Goal: Download file/media

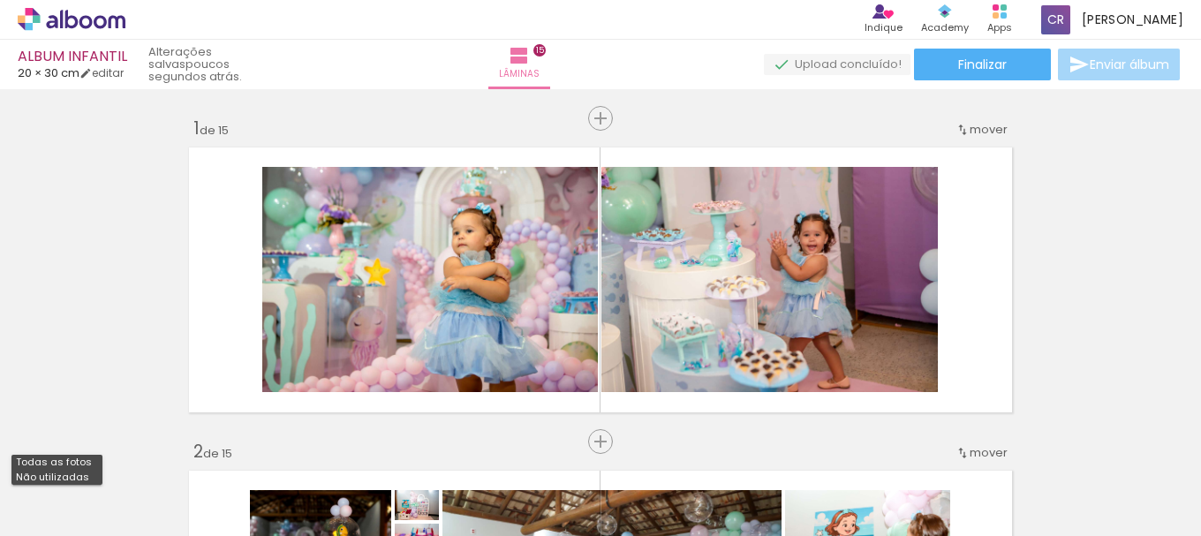
click at [58, 471] on div "Biblioteca 69 fotos Todas as fotos Não utilizadas Adicionar Fotos" at bounding box center [54, 480] width 109 height 87
click at [55, 476] on div at bounding box center [56, 479] width 91 height 30
click at [56, 475] on div at bounding box center [56, 479] width 91 height 30
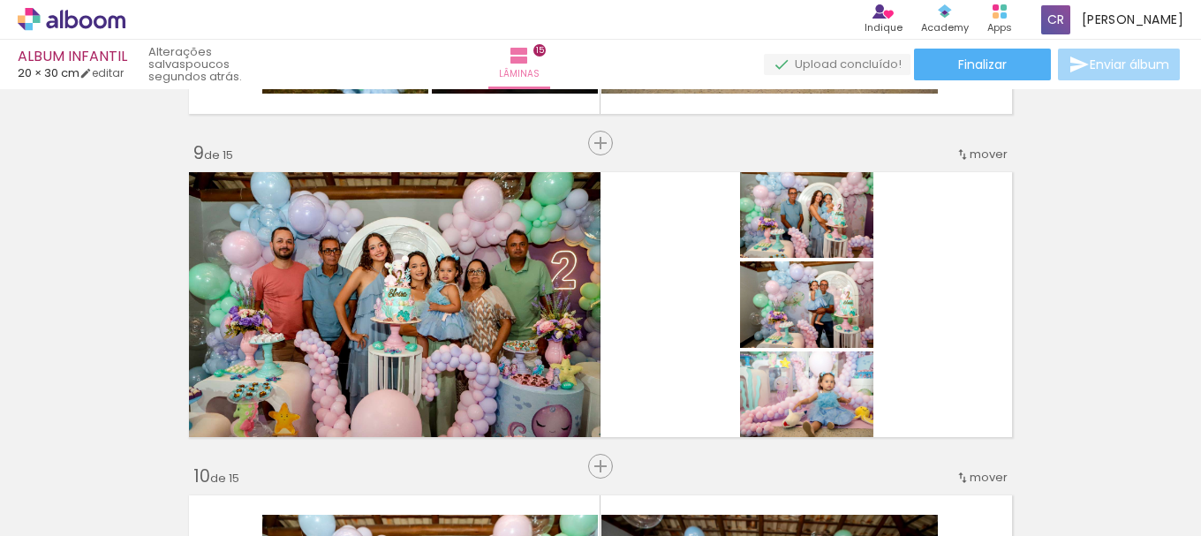
click at [59, 486] on input "Todas as fotos" at bounding box center [49, 482] width 67 height 15
click at [0, 0] on slot "Não utilizadas" at bounding box center [0, 0] width 0 height 0
type input "Não utilizadas"
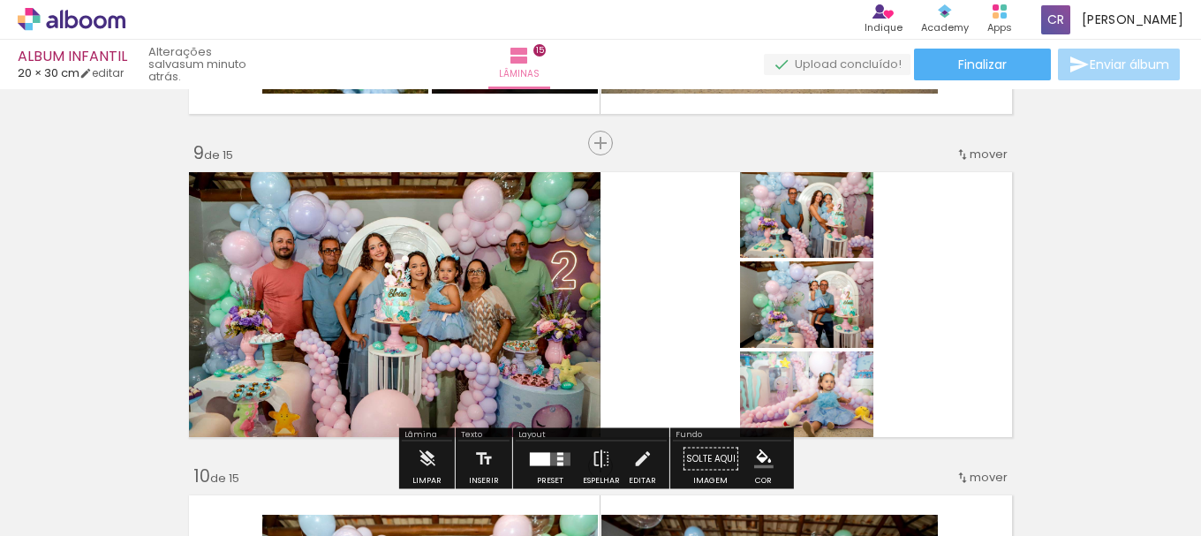
click at [117, 315] on div "Inserir lâmina 1 de 15 Inserir lâmina 2 de 15 Inserir lâmina 3 de 15 Inserir lâ…" at bounding box center [600, 120] width 1201 height 5171
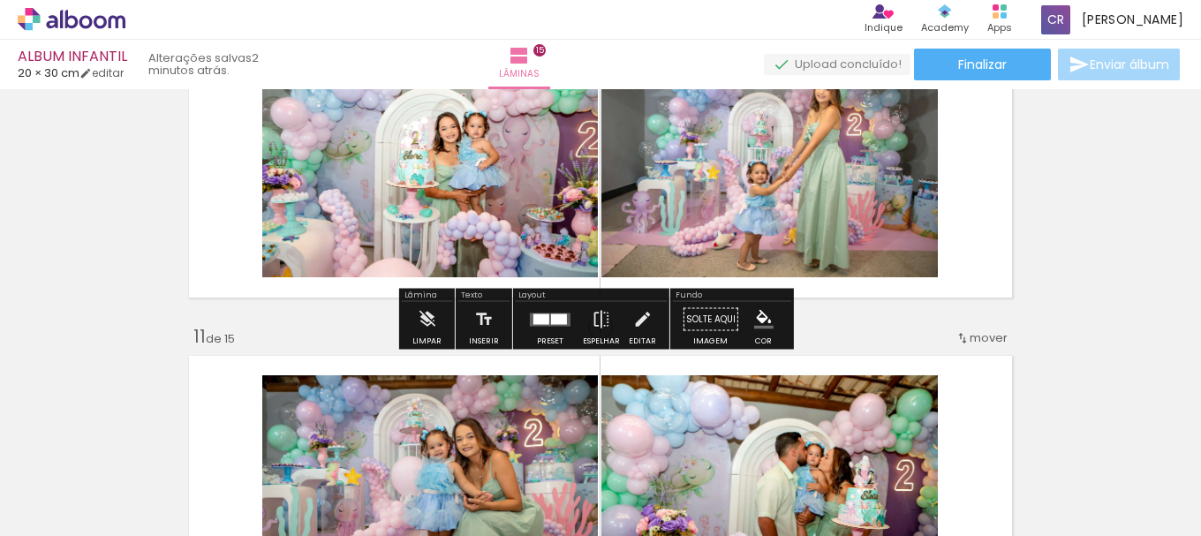
scroll to position [3178, 0]
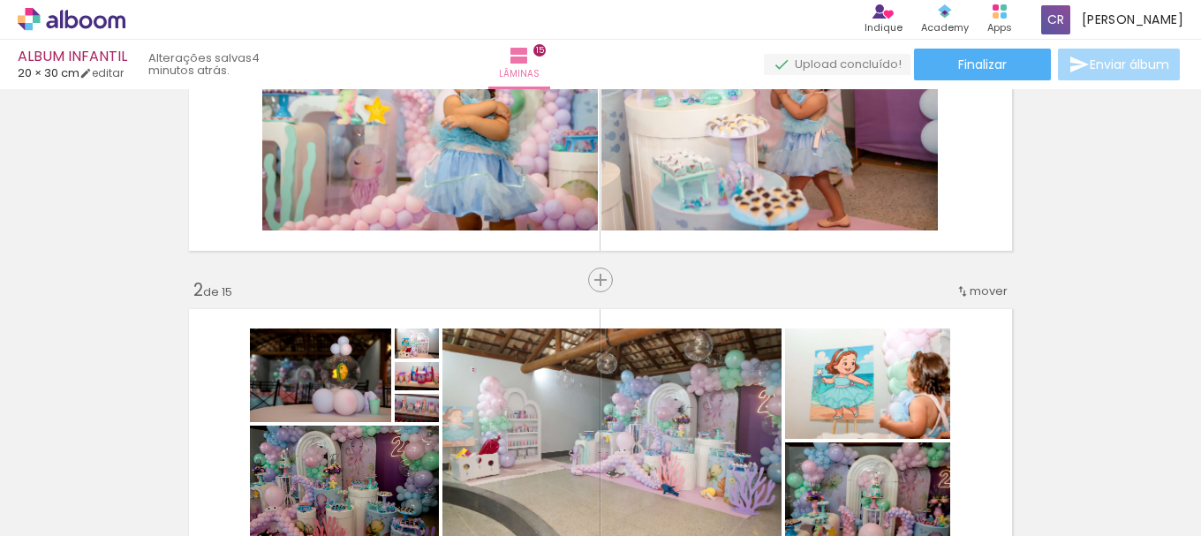
scroll to position [353, 0]
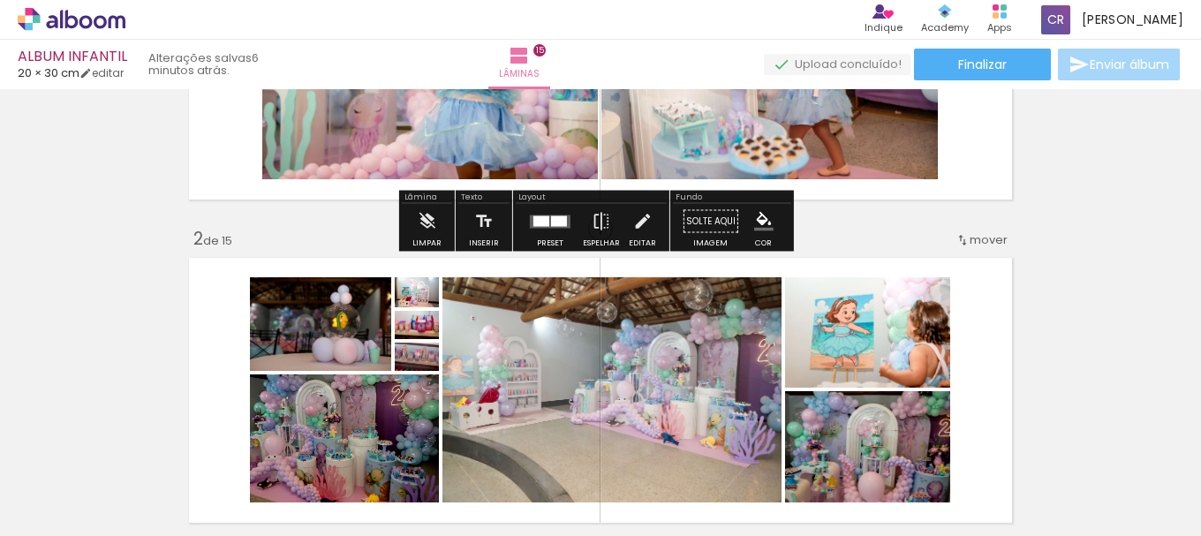
scroll to position [530, 0]
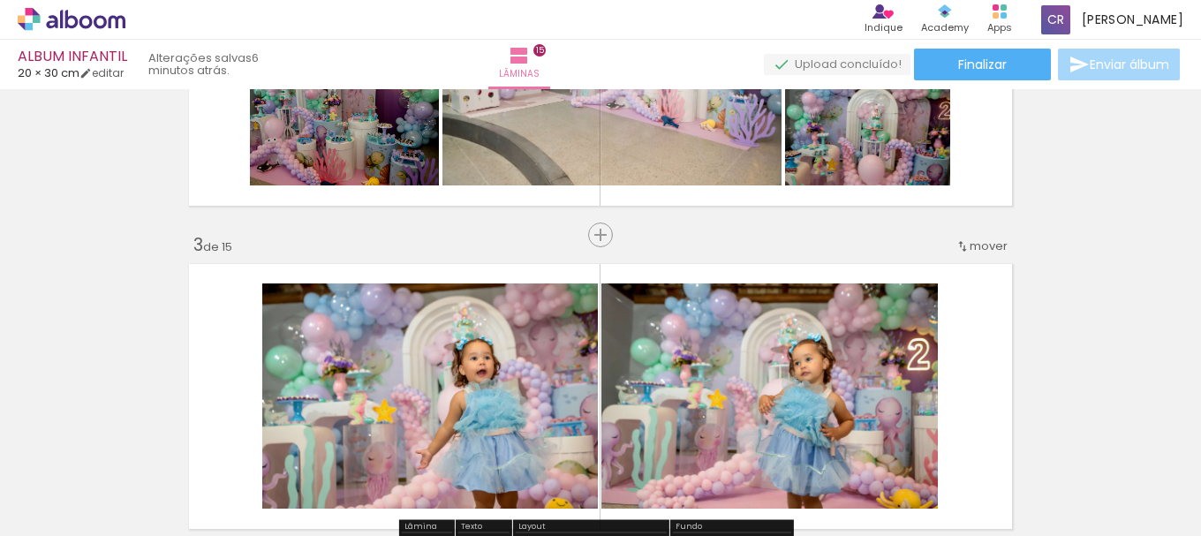
click at [44, 520] on span "Adicionar Fotos" at bounding box center [62, 525] width 53 height 19
click at [0, 0] on input "file" at bounding box center [0, 0] width 0 height 0
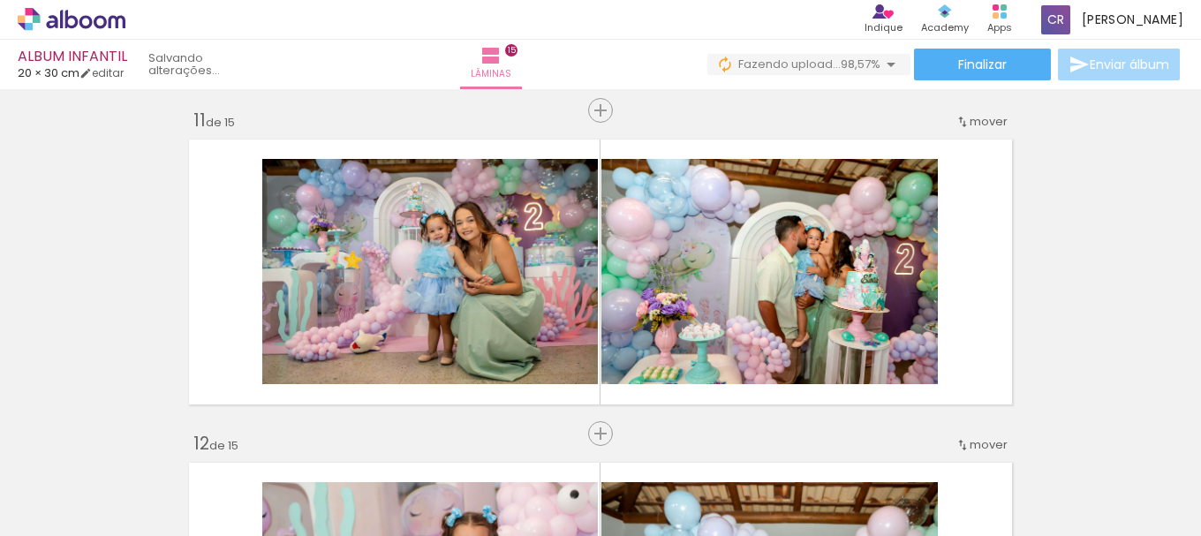
scroll to position [3267, 0]
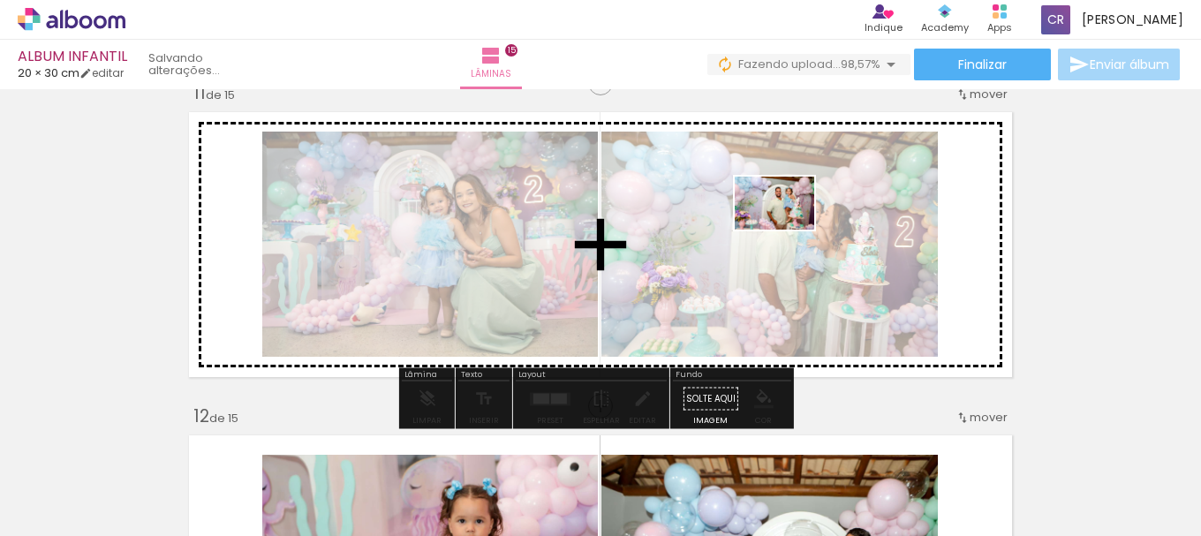
drag, startPoint x: 970, startPoint y: 485, endPoint x: 788, endPoint y: 230, distance: 313.8
click at [788, 230] on quentale-workspace at bounding box center [600, 268] width 1201 height 536
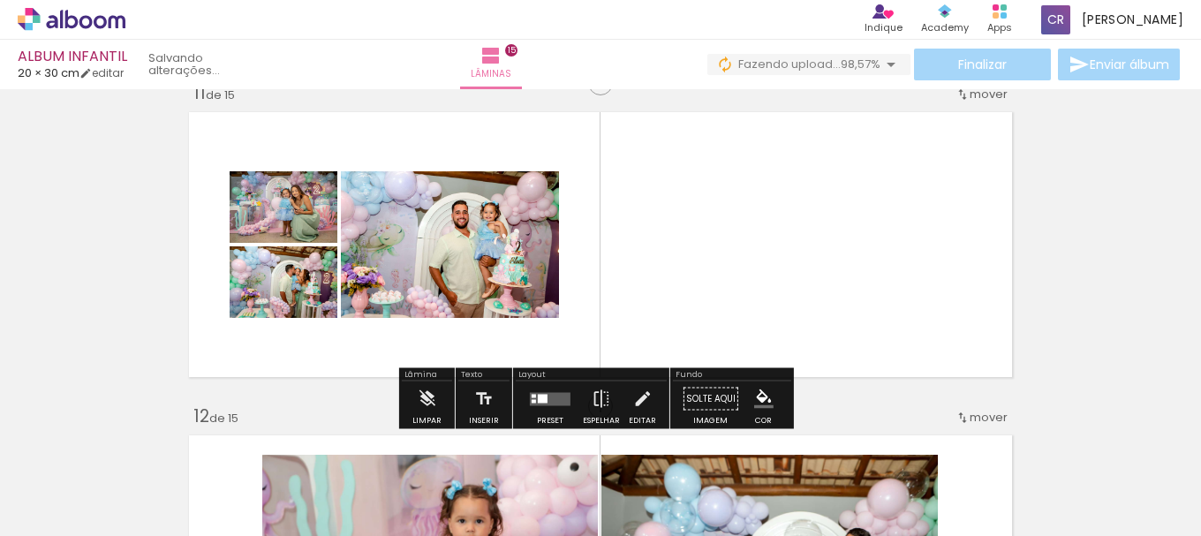
click at [554, 403] on quentale-layouter at bounding box center [550, 398] width 41 height 13
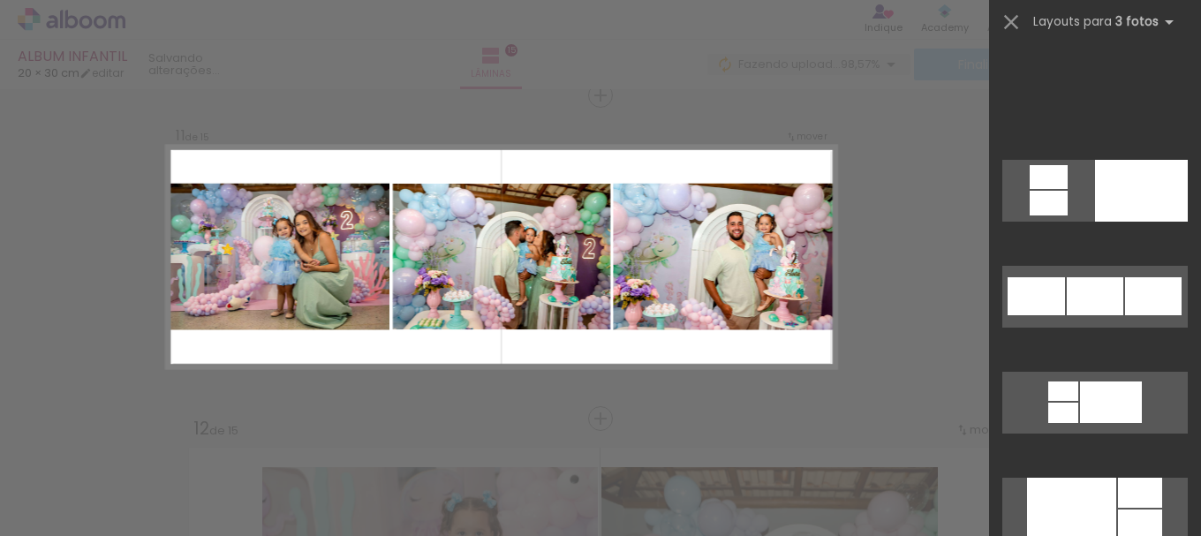
scroll to position [2031, 0]
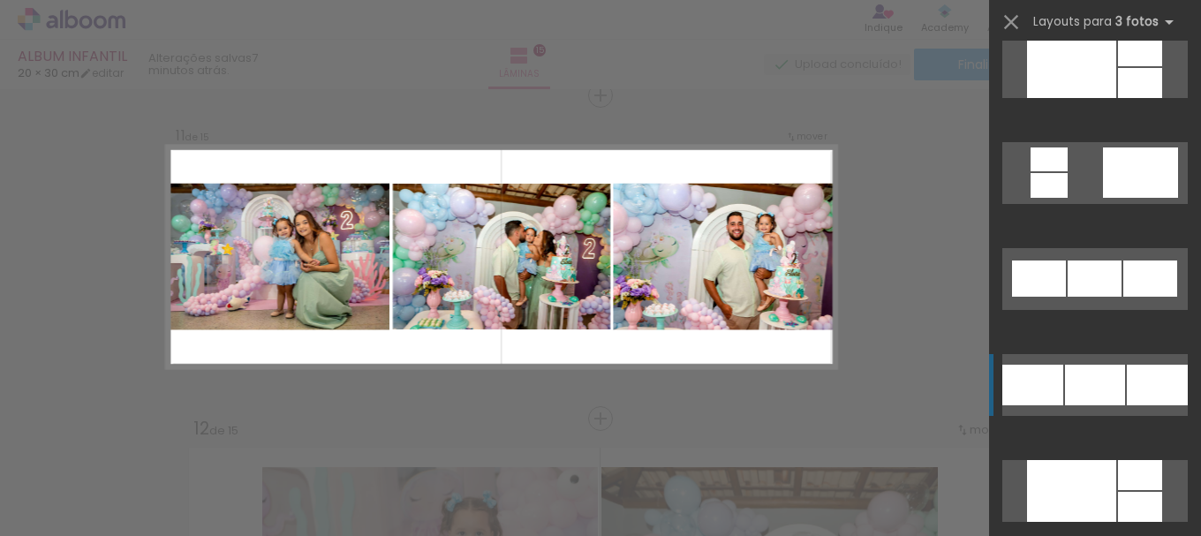
click at [1110, 391] on div at bounding box center [1095, 385] width 60 height 41
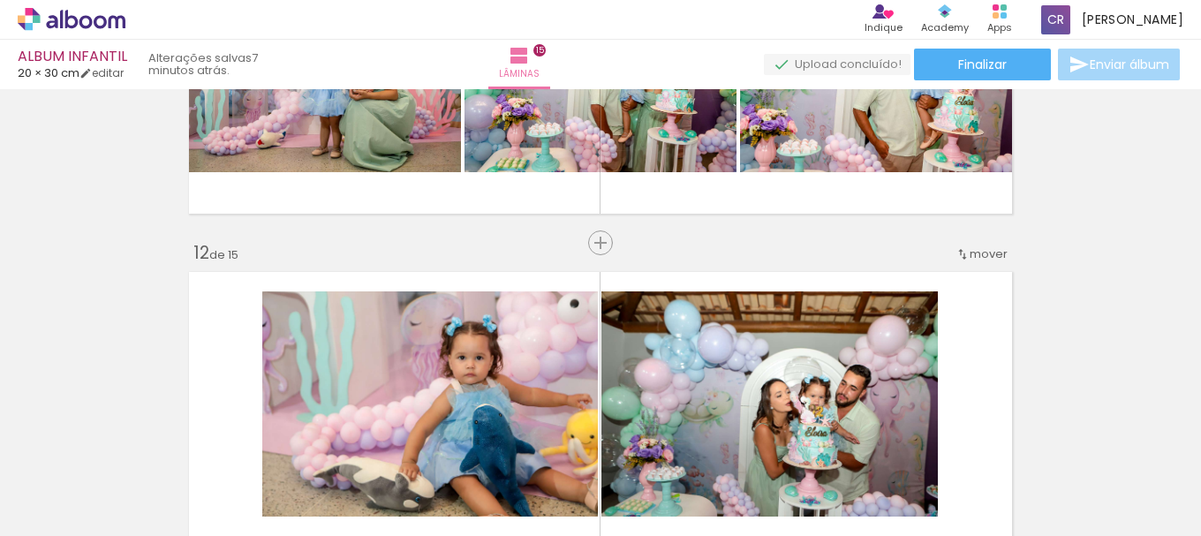
scroll to position [3431, 0]
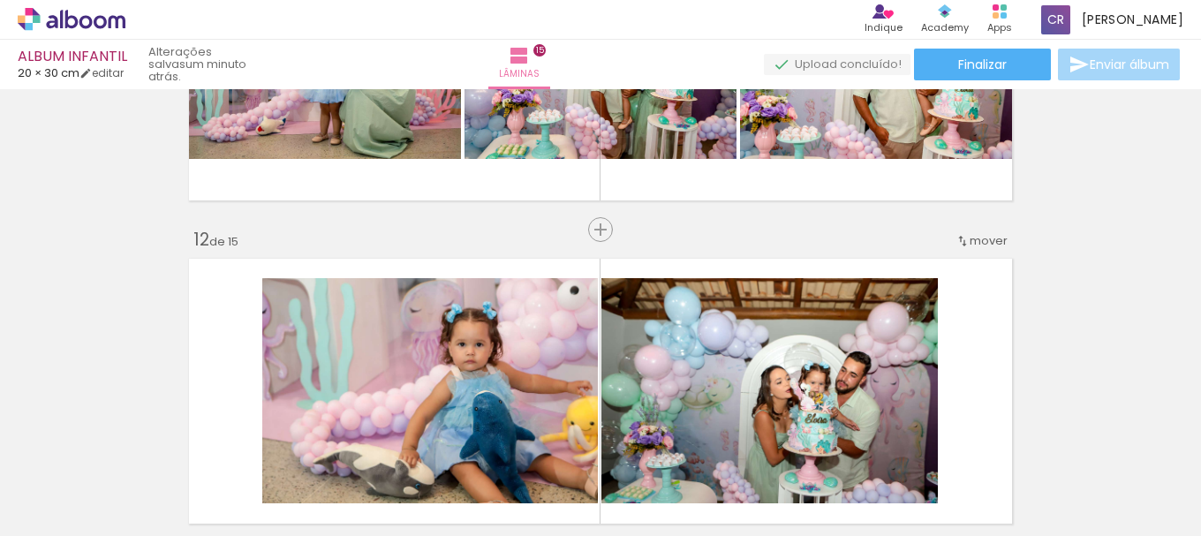
scroll to position [3885, 0]
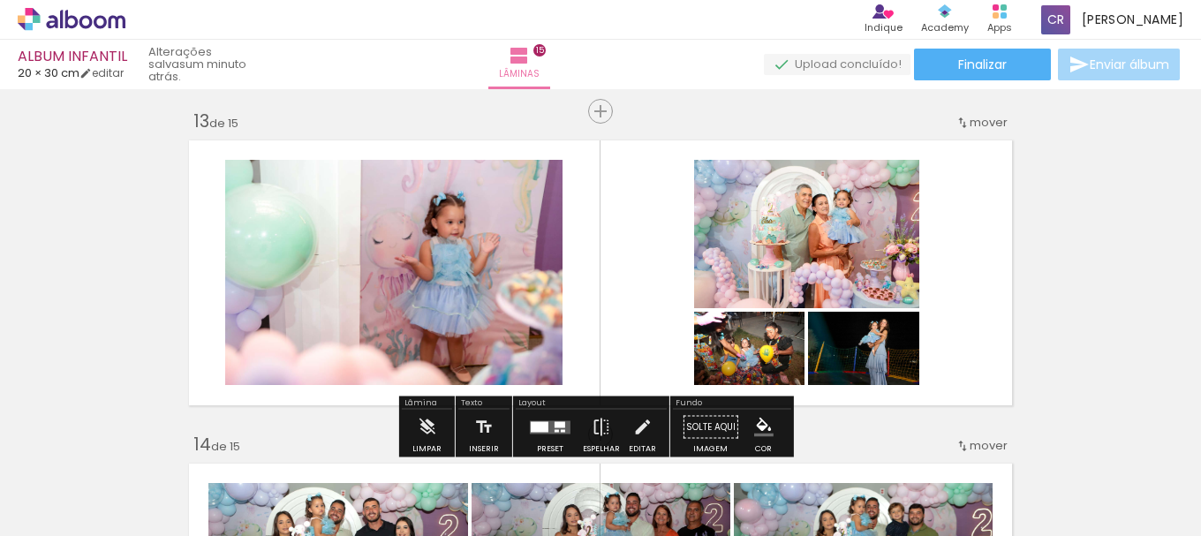
click at [550, 419] on div at bounding box center [550, 427] width 48 height 35
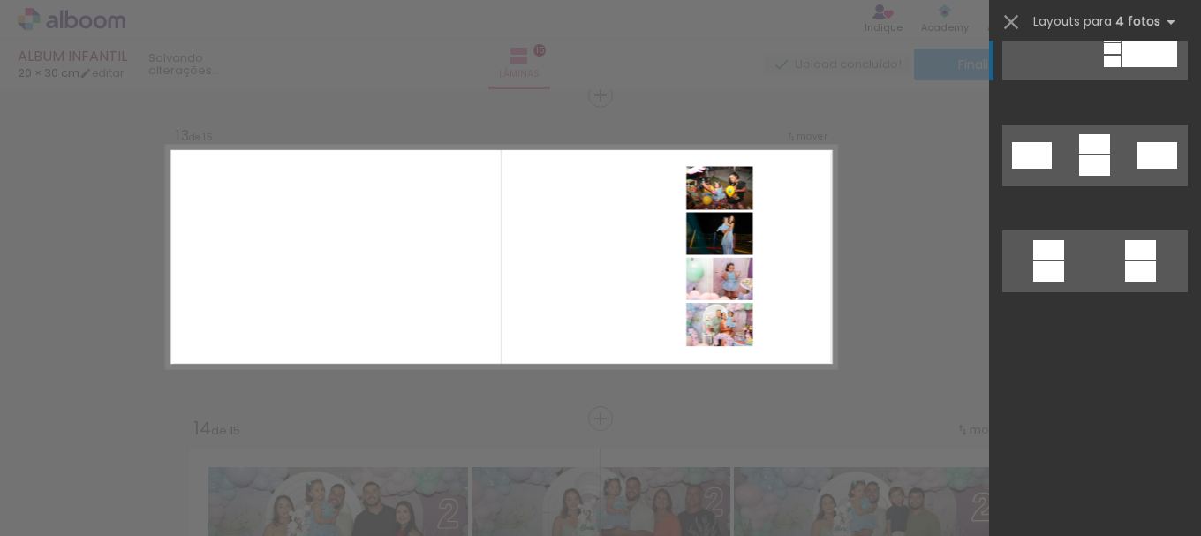
scroll to position [1430, 0]
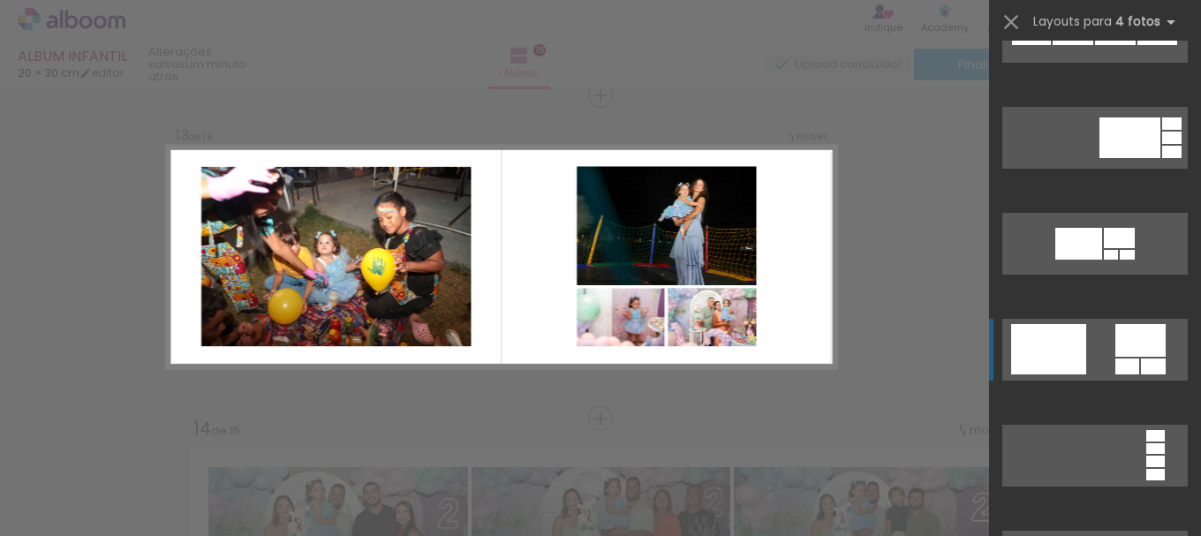
click at [1118, 356] on div at bounding box center [1140, 340] width 50 height 33
click at [1116, 354] on div at bounding box center [1140, 340] width 50 height 33
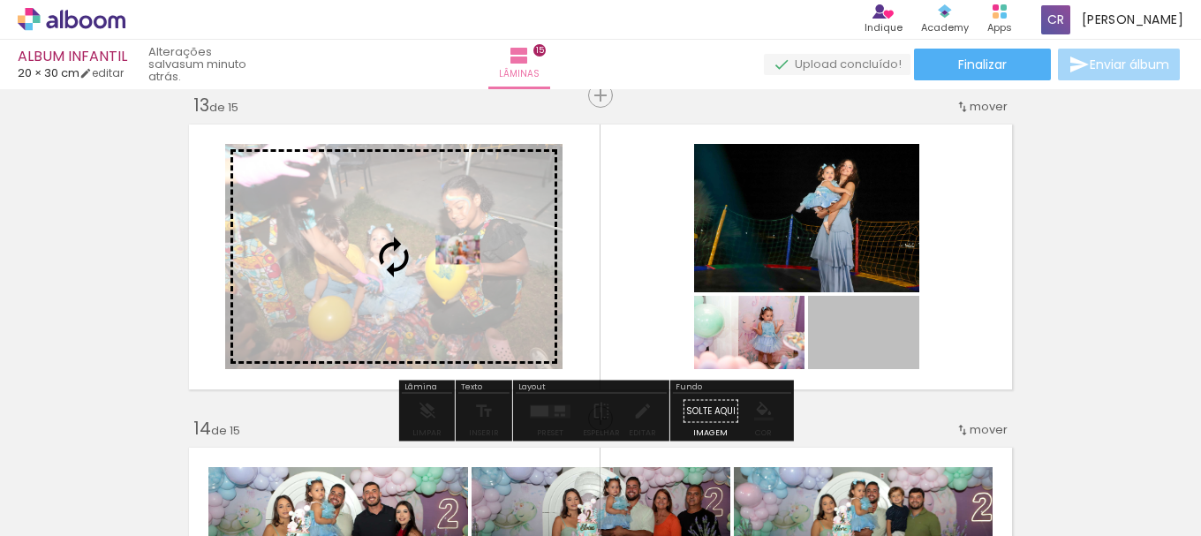
drag, startPoint x: 720, startPoint y: 290, endPoint x: 451, endPoint y: 248, distance: 271.7
click at [0, 0] on slot at bounding box center [0, 0] width 0 height 0
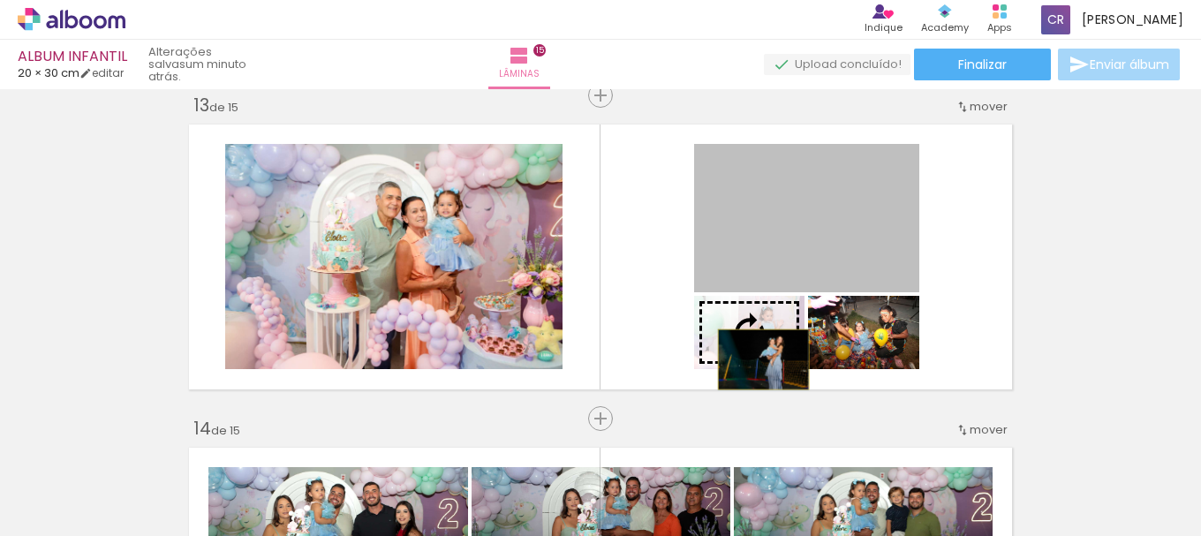
drag, startPoint x: 834, startPoint y: 226, endPoint x: 757, endPoint y: 359, distance: 154.3
click at [0, 0] on slot at bounding box center [0, 0] width 0 height 0
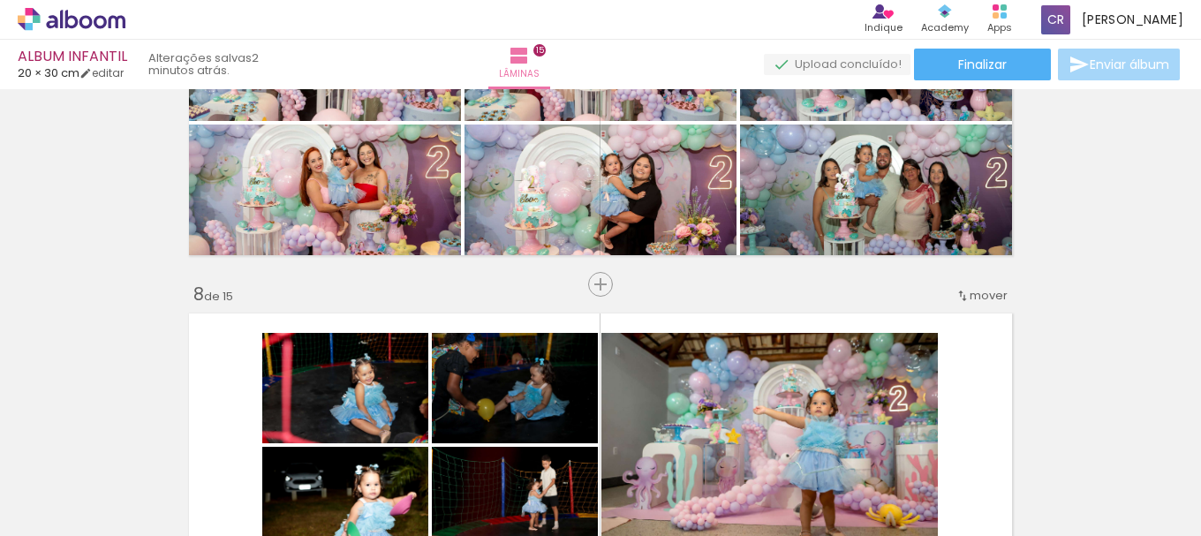
scroll to position [1428, 0]
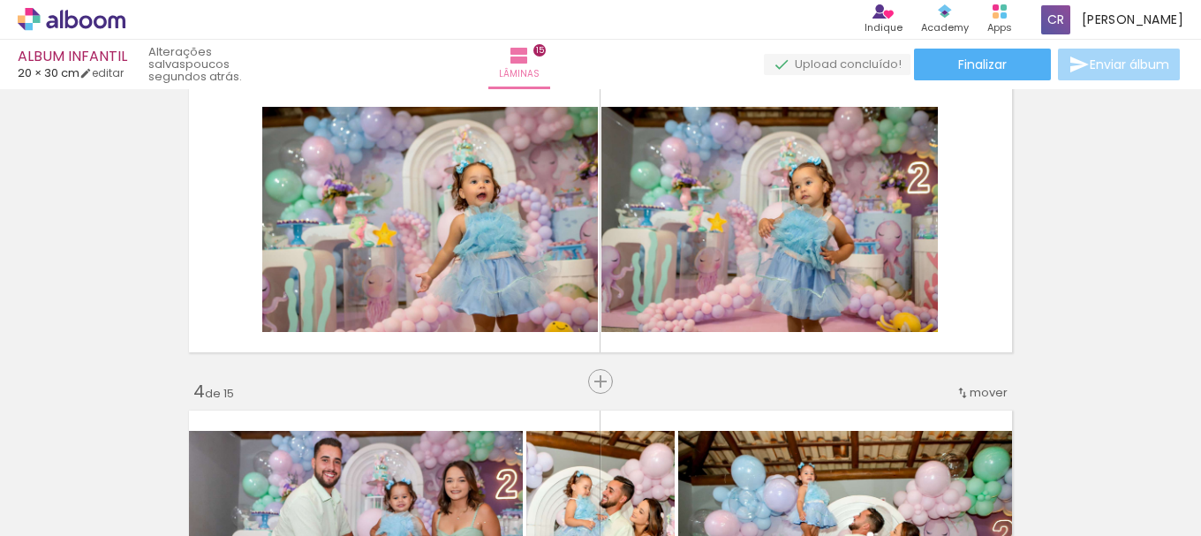
scroll to position [1430, 0]
click at [1001, 65] on span "Finalizar" at bounding box center [982, 64] width 49 height 12
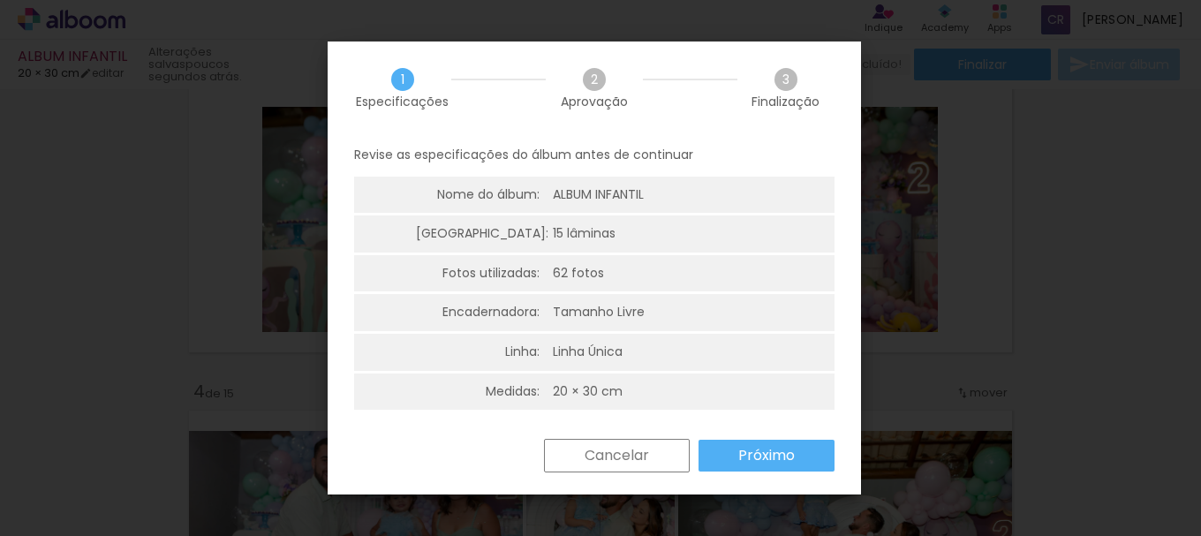
click at [0, 0] on slot "Próximo" at bounding box center [0, 0] width 0 height 0
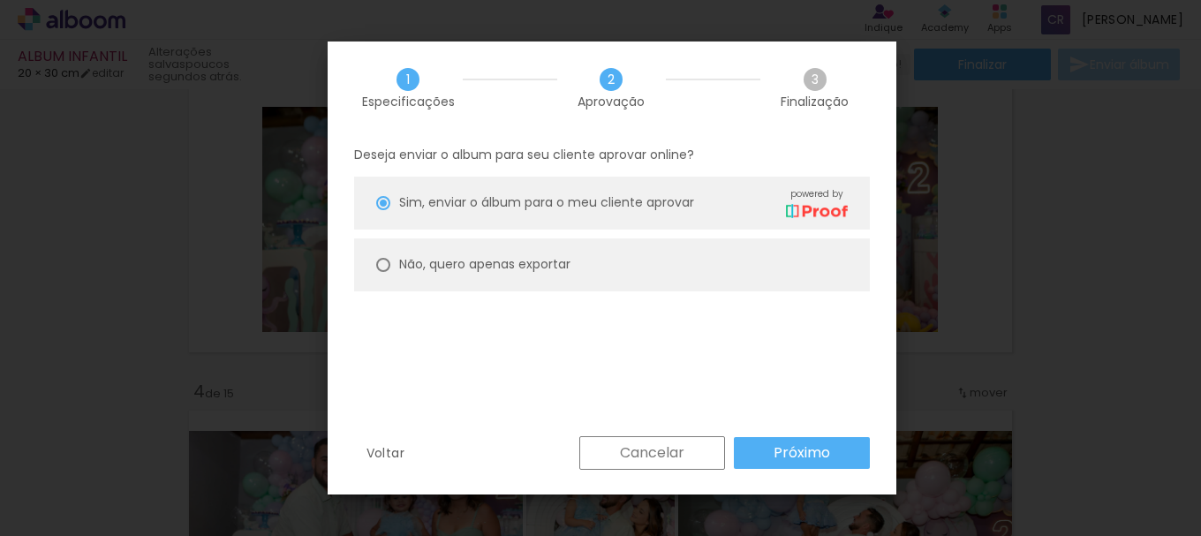
click at [531, 274] on div "Não, quero apenas exportar" at bounding box center [484, 264] width 171 height 19
type paper-radio-button "on"
click at [855, 456] on paper-button "Próximo" at bounding box center [802, 453] width 136 height 32
type input "Alta, 300 DPI"
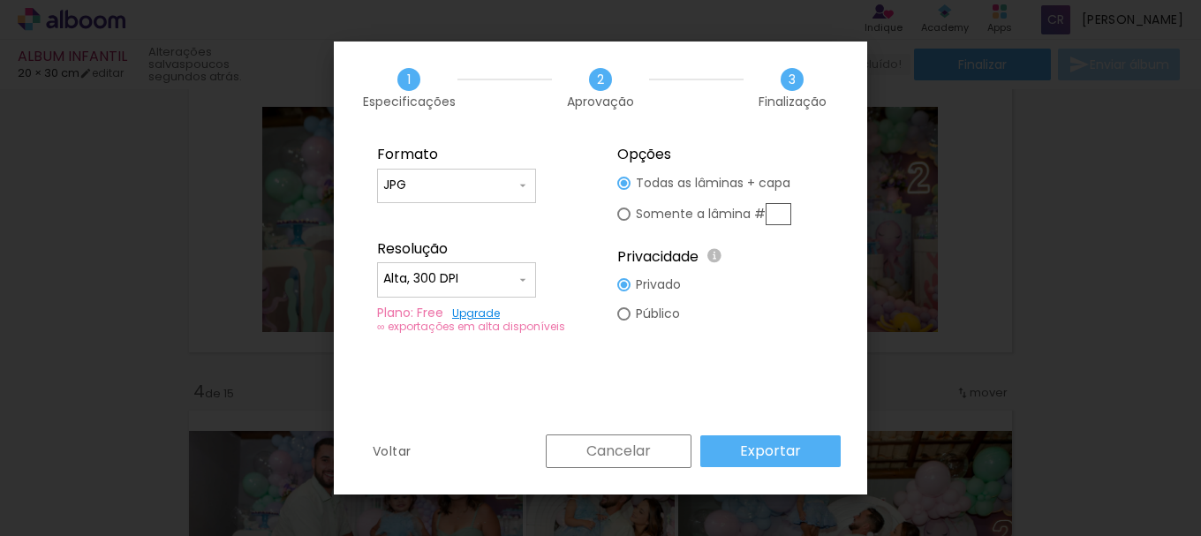
click at [825, 446] on paper-button "Exportar" at bounding box center [770, 451] width 140 height 32
